Goal: Find specific page/section

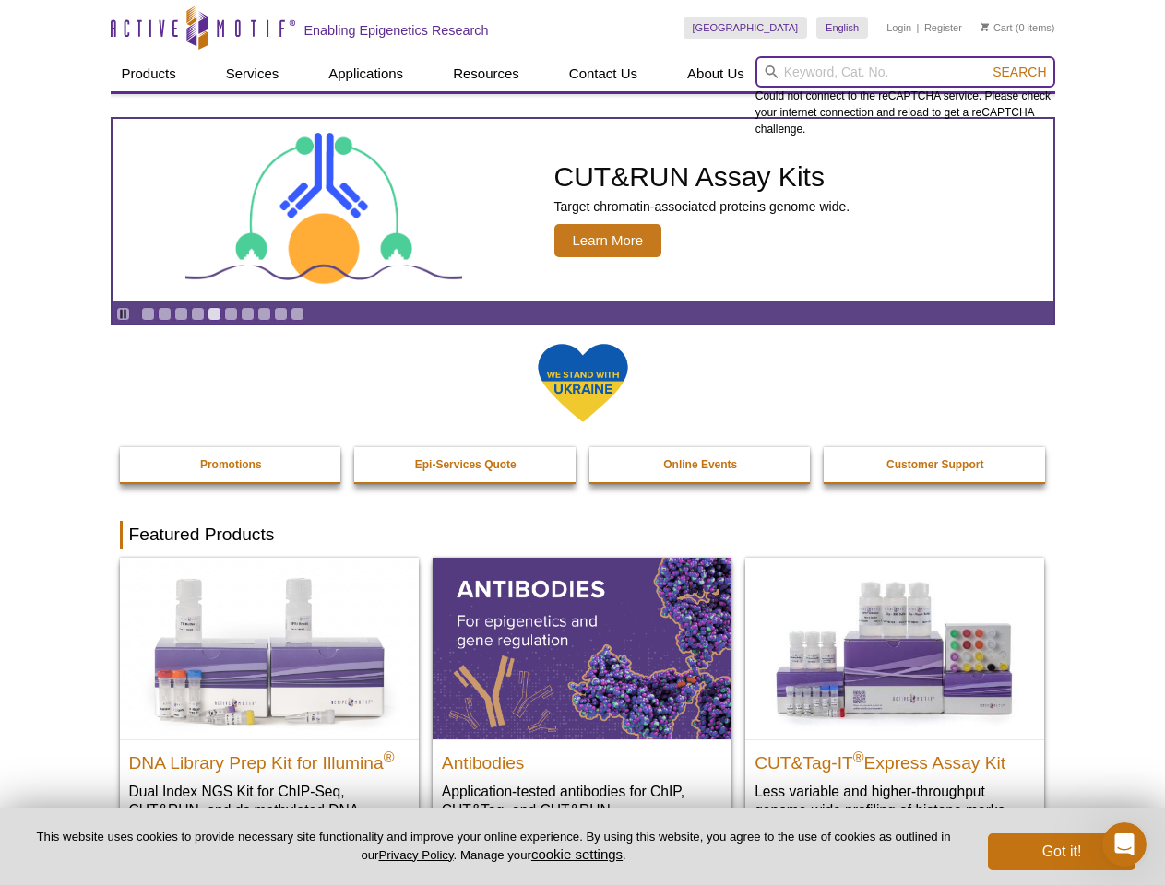
click at [905, 72] on input "search" at bounding box center [905, 71] width 300 height 31
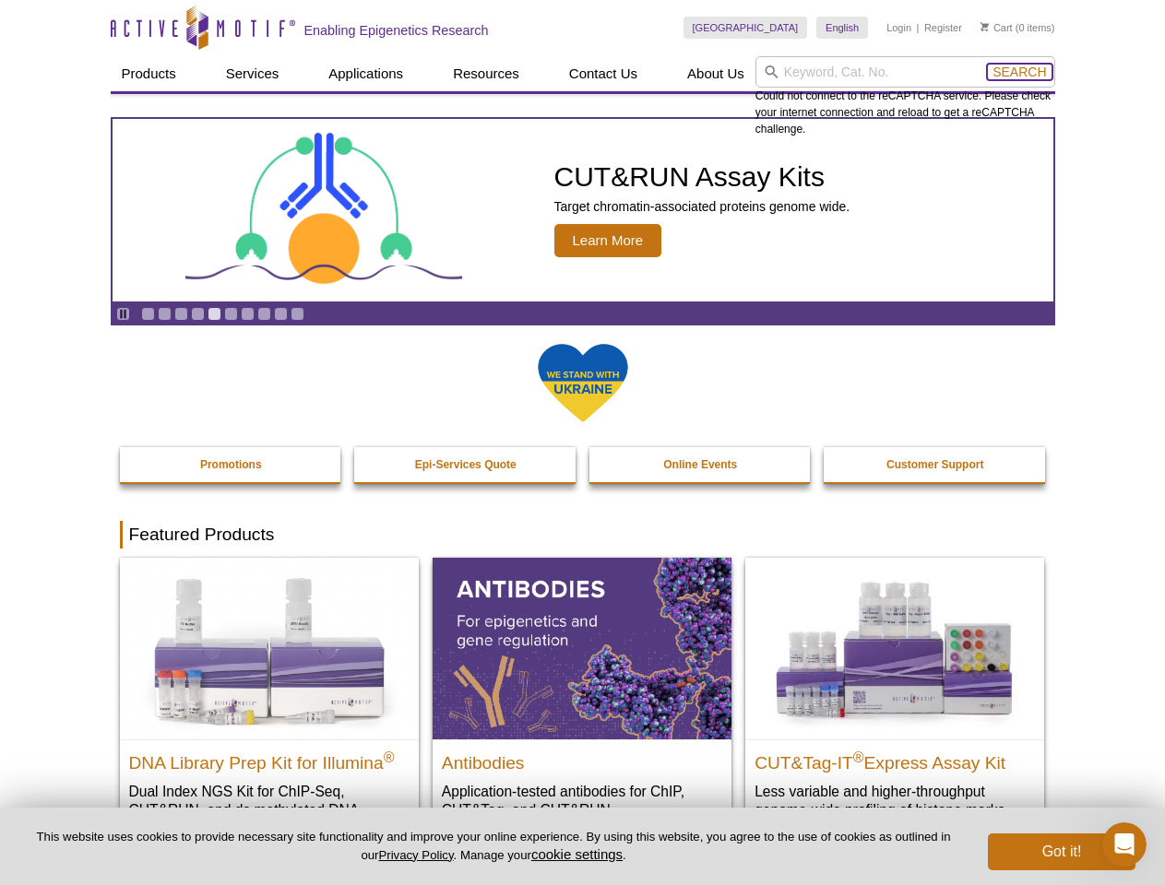
click at [1019, 72] on span "Search" at bounding box center [1018, 72] width 53 height 15
click at [123, 314] on icon "Pause" at bounding box center [123, 314] width 12 height 12
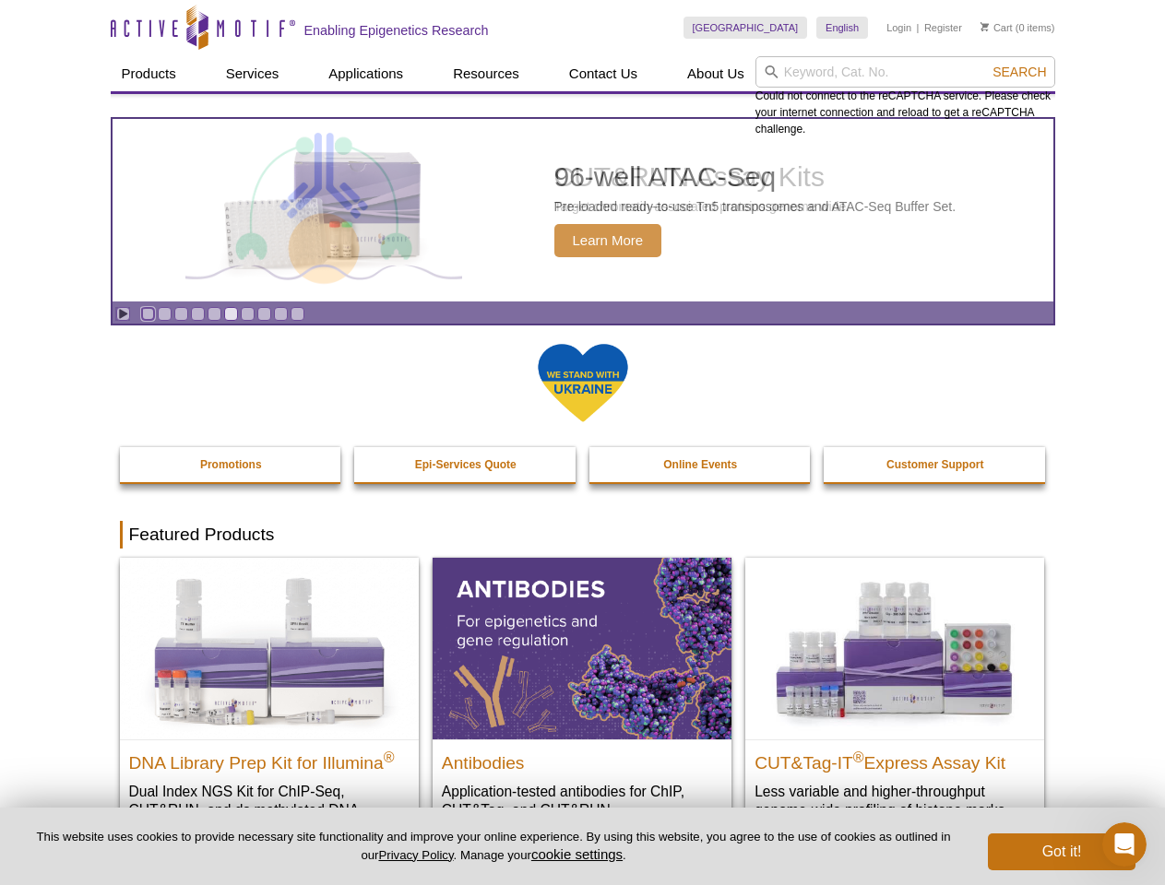
click at [148, 314] on link "Go to slide 1" at bounding box center [148, 314] width 14 height 14
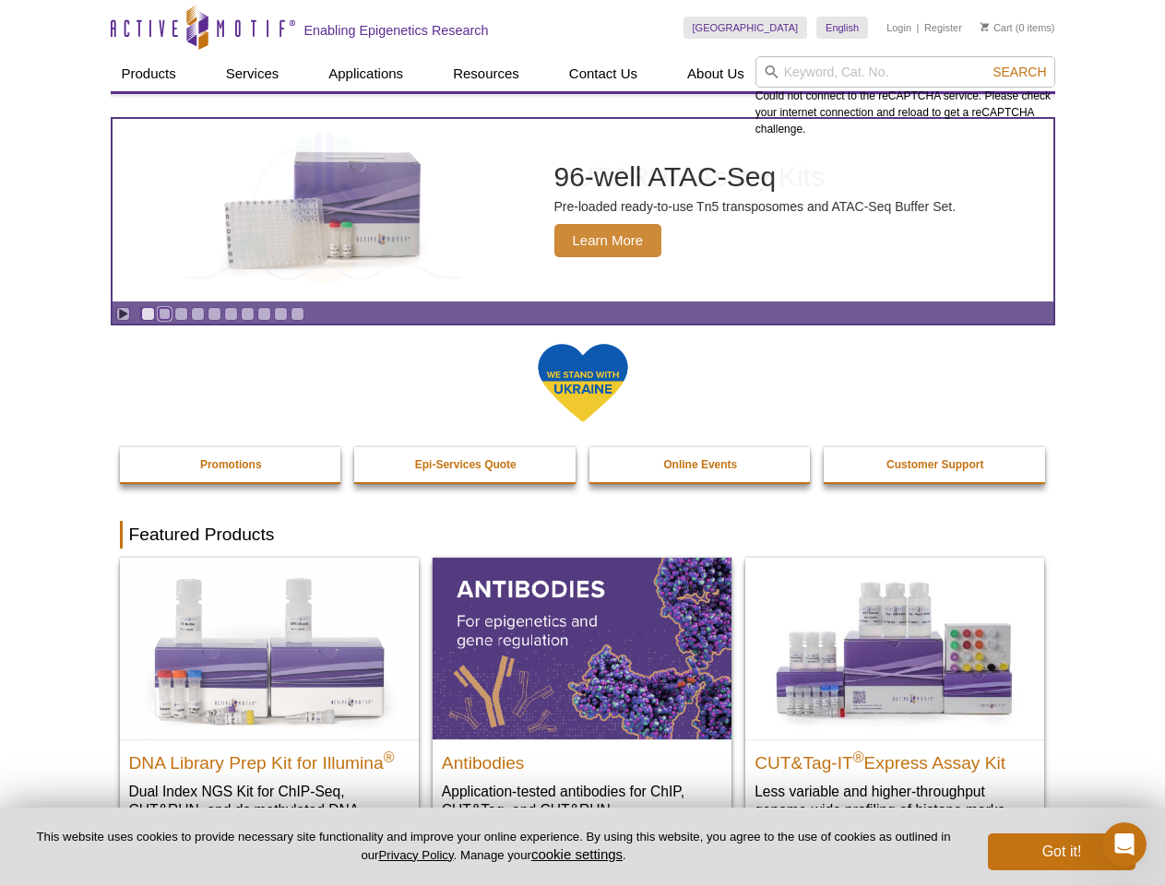
click at [164, 314] on link "Go to slide 2" at bounding box center [165, 314] width 14 height 14
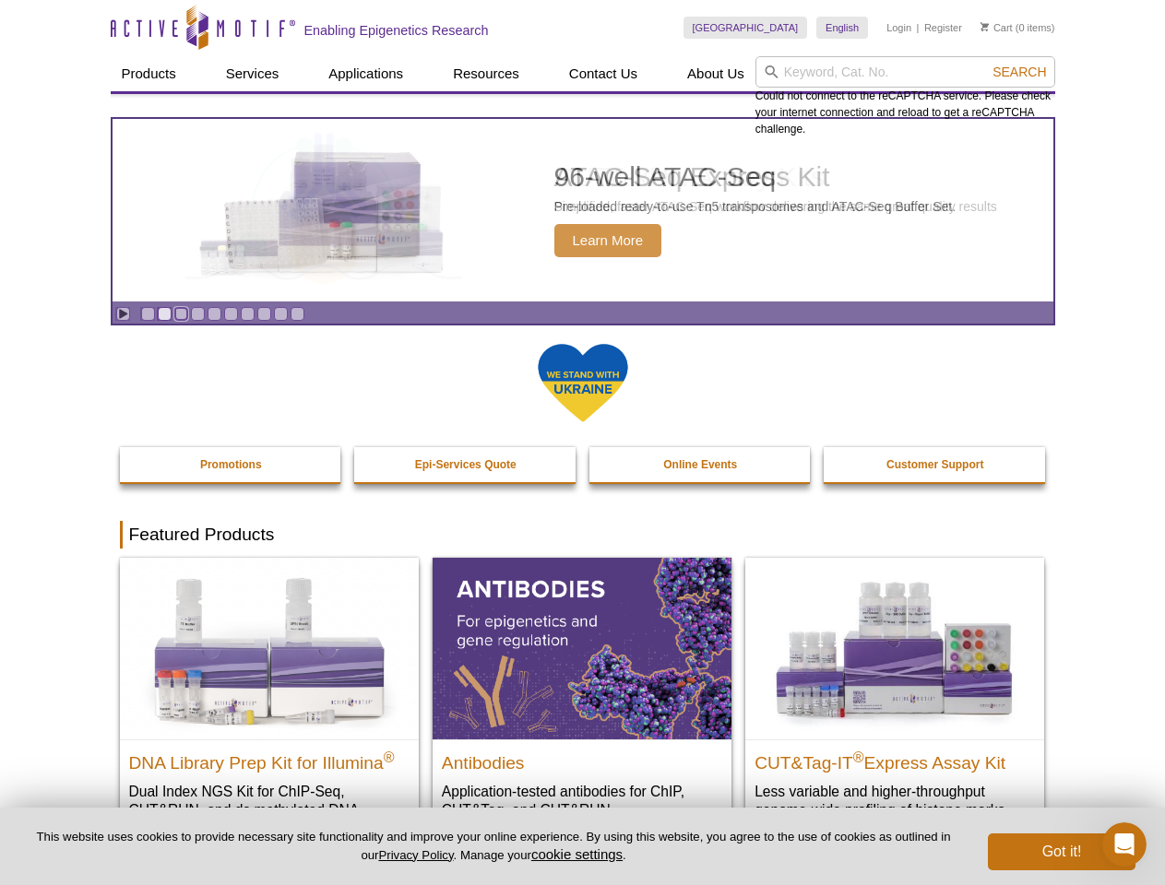
click at [181, 314] on link "Go to slide 3" at bounding box center [181, 314] width 14 height 14
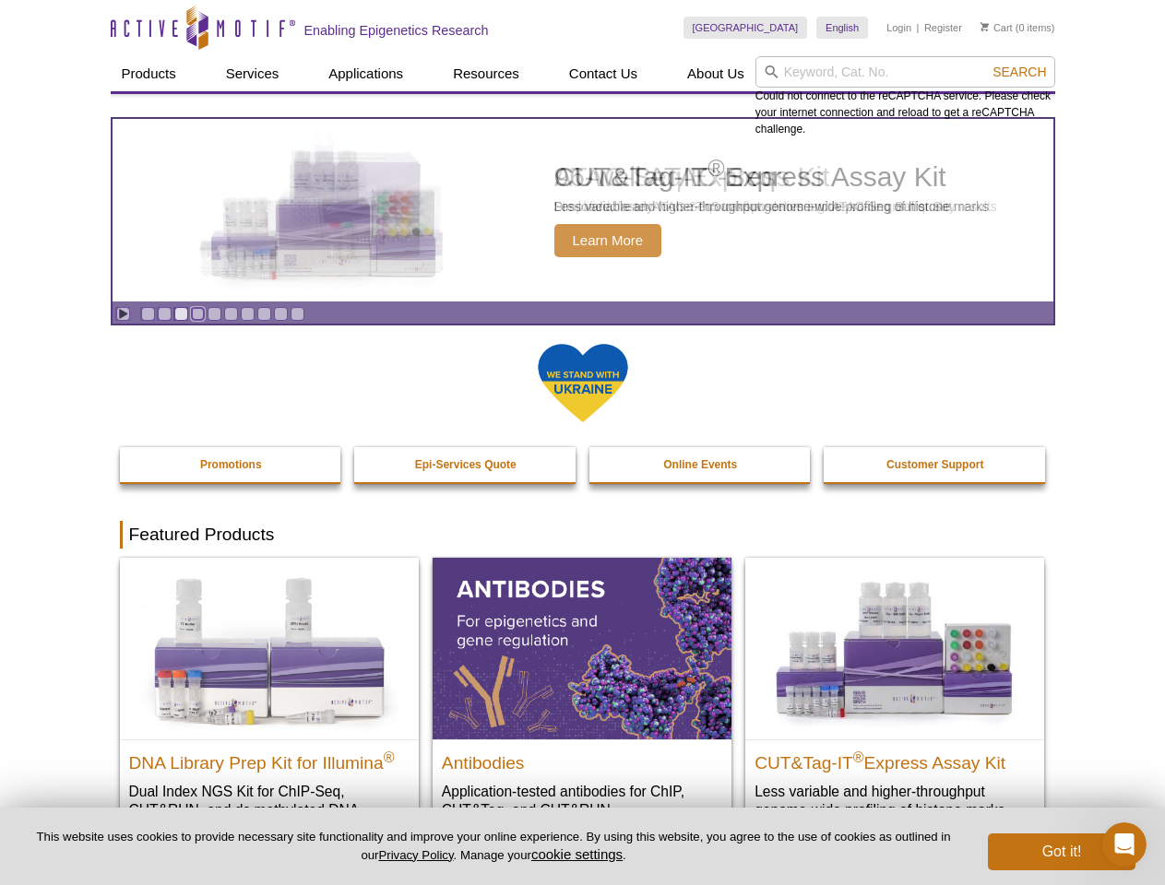
click at [197, 314] on link "Go to slide 4" at bounding box center [198, 314] width 14 height 14
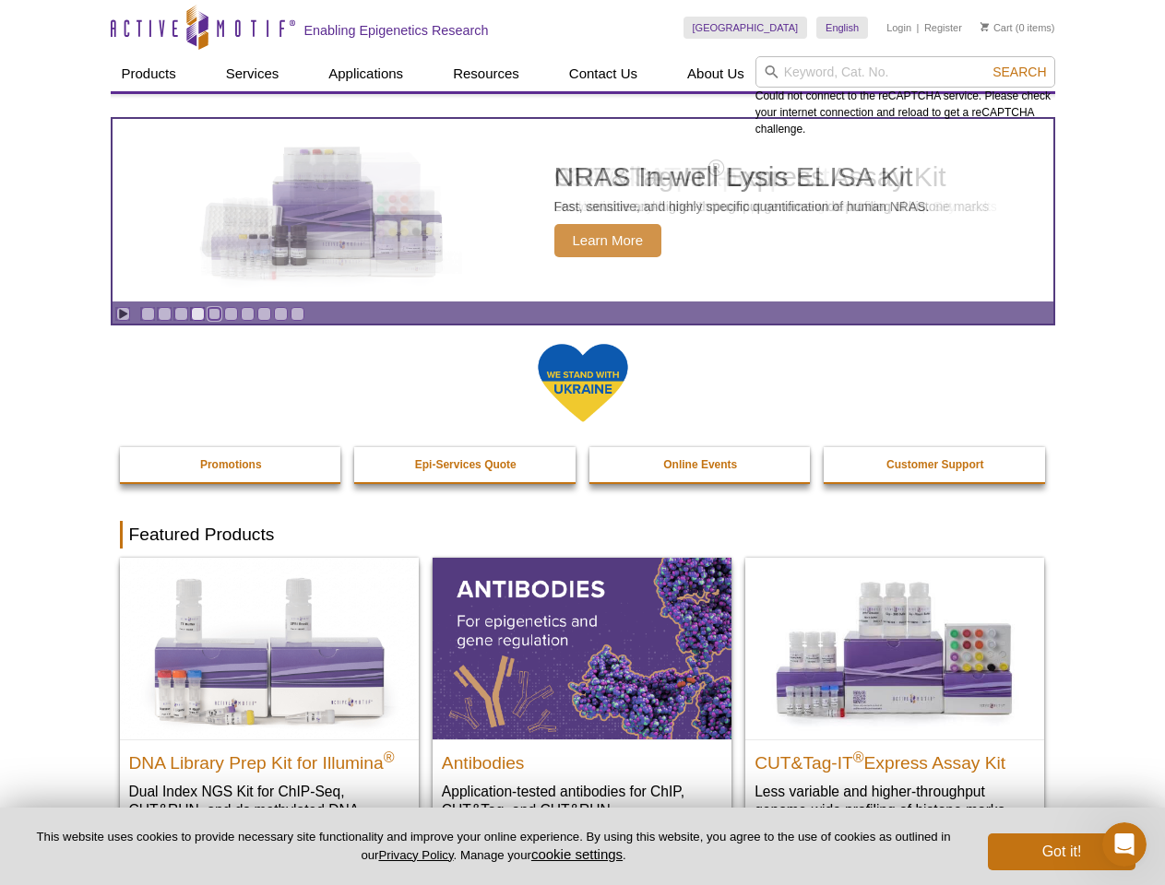
click at [214, 314] on link "Go to slide 5" at bounding box center [214, 314] width 14 height 14
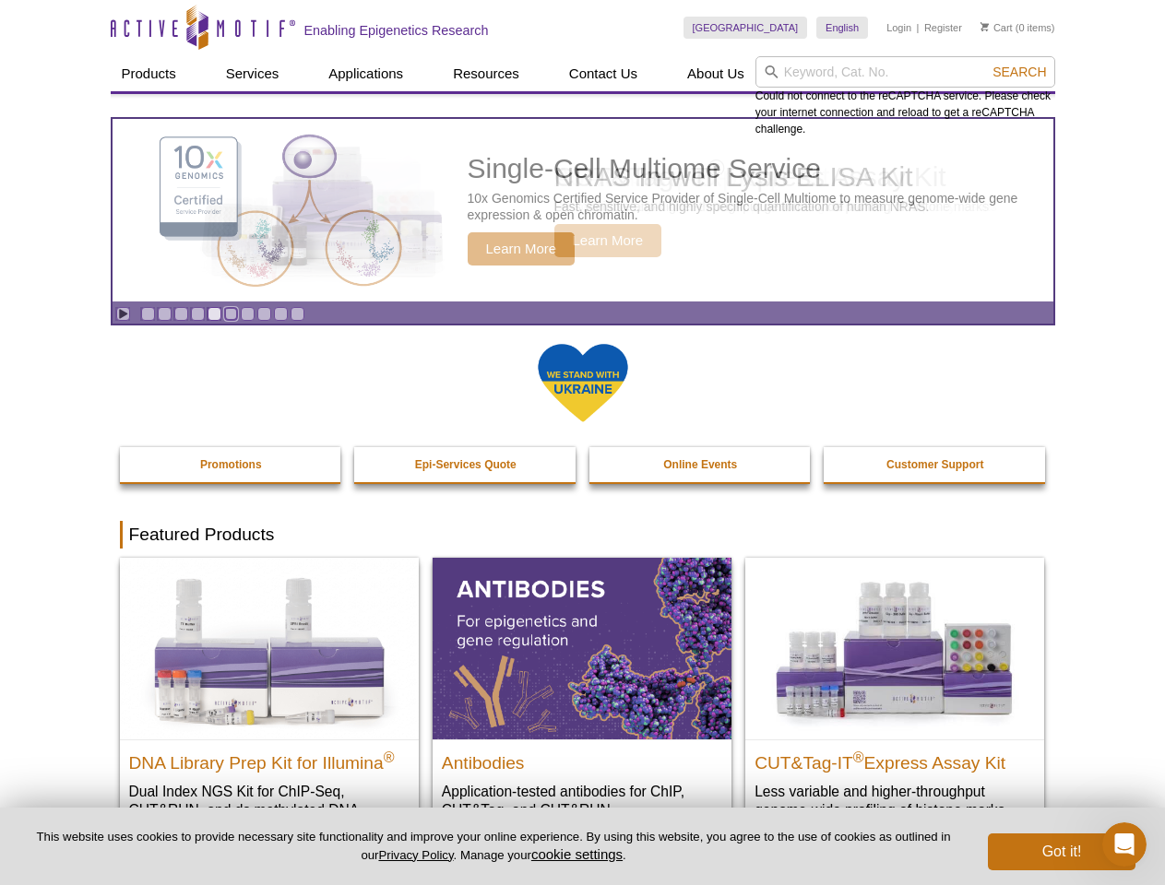
click at [231, 314] on link "Go to slide 6" at bounding box center [231, 314] width 14 height 14
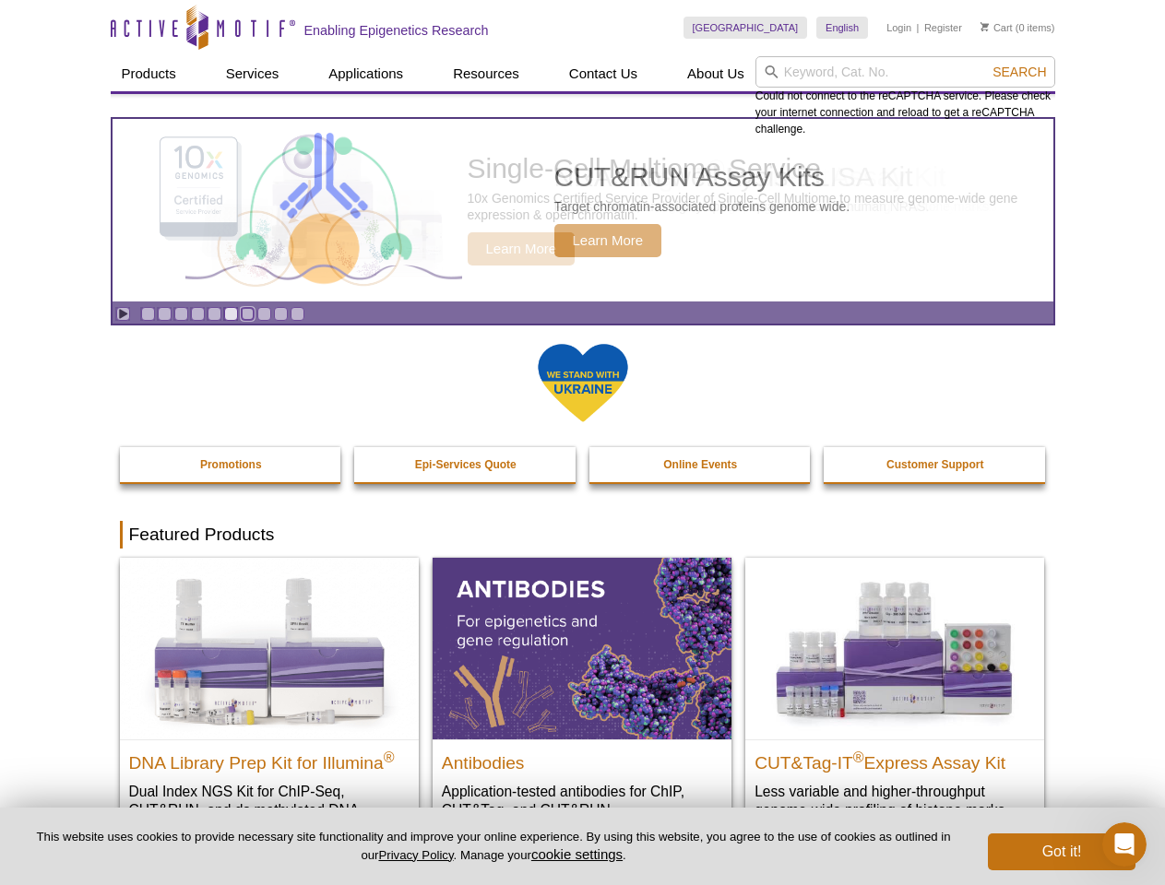
click at [247, 314] on link "Go to slide 7" at bounding box center [248, 314] width 14 height 14
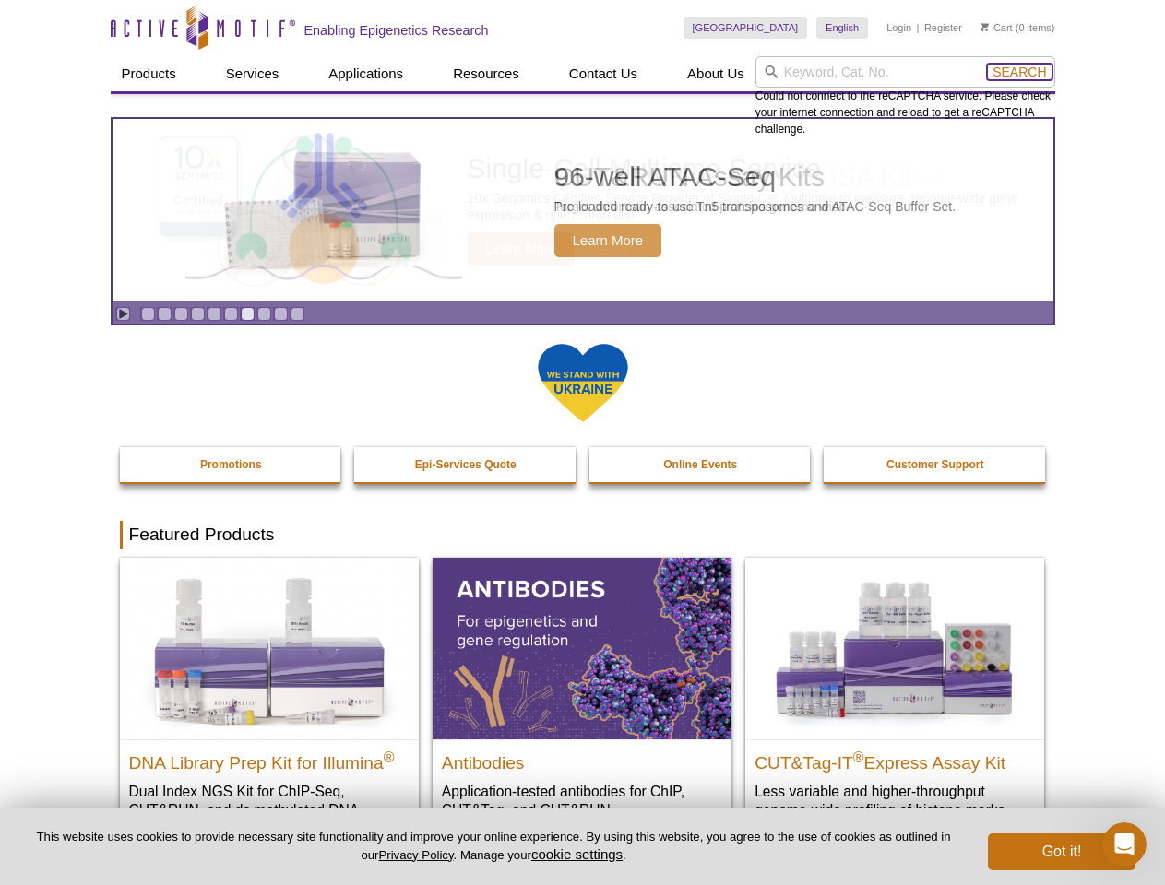
click at [1019, 72] on span "Search" at bounding box center [1018, 72] width 53 height 15
